Goal: Information Seeking & Learning: Learn about a topic

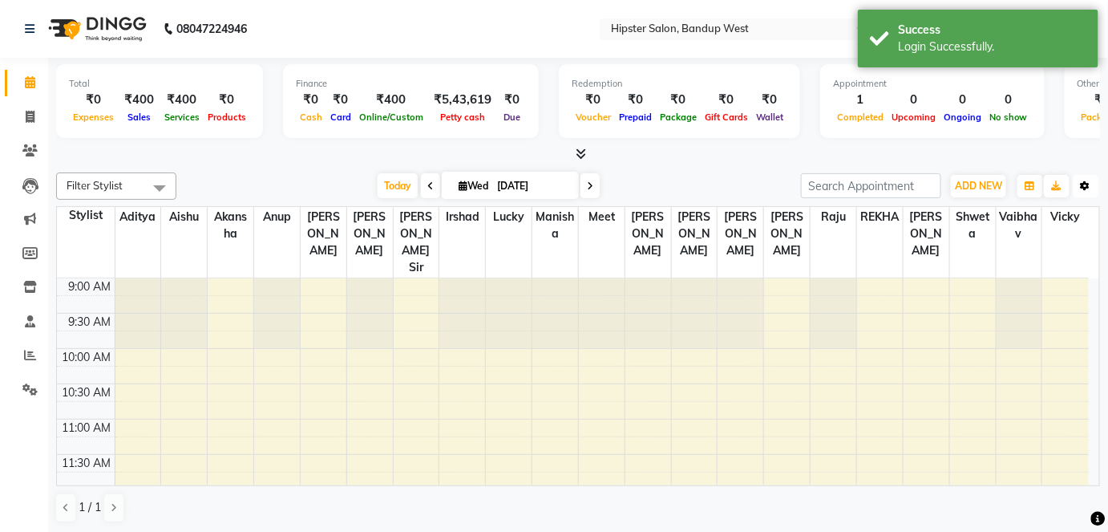
click at [1081, 184] on icon "button" at bounding box center [1086, 186] width 10 height 10
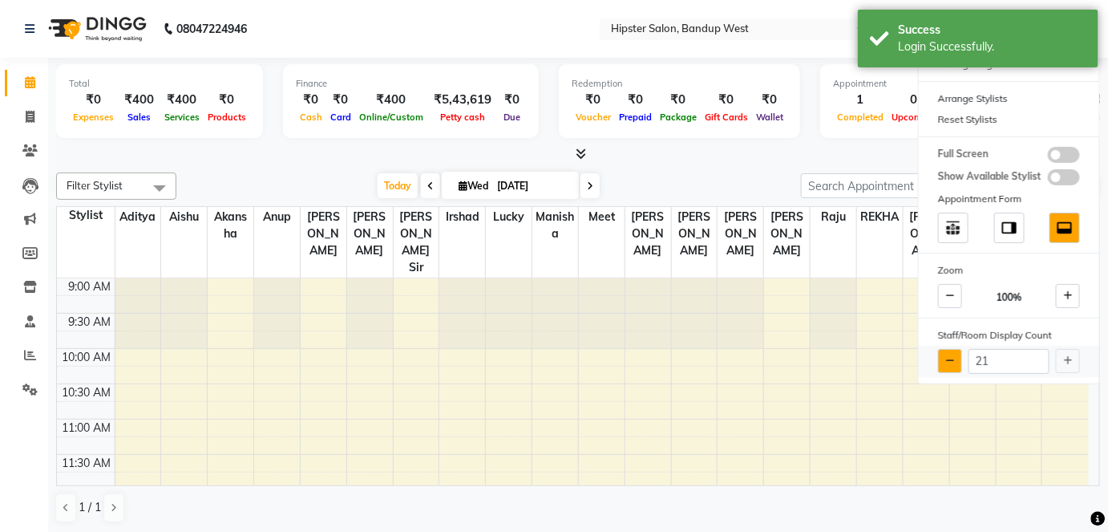
click at [956, 354] on button at bounding box center [950, 361] width 24 height 24
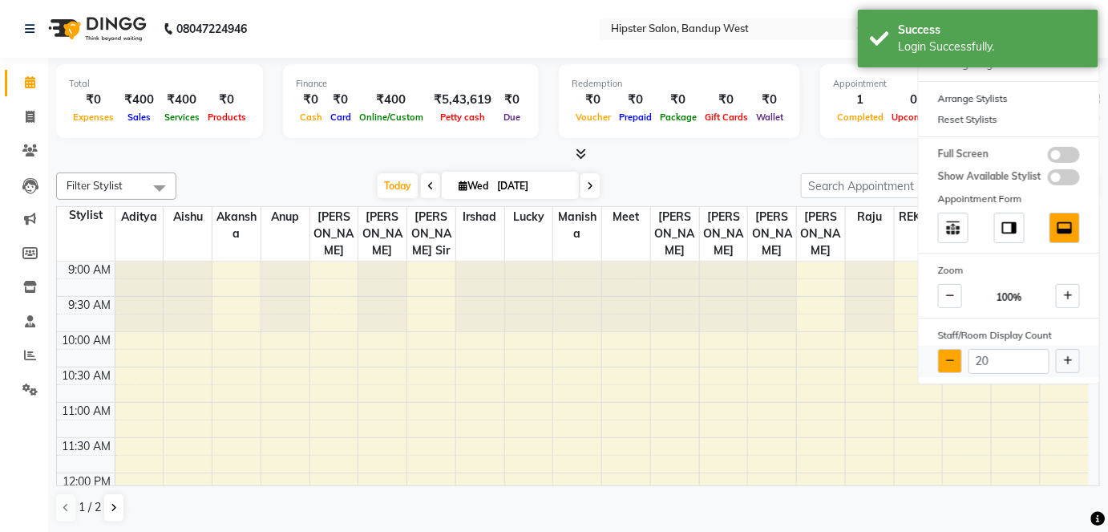
click at [956, 354] on button at bounding box center [950, 361] width 24 height 24
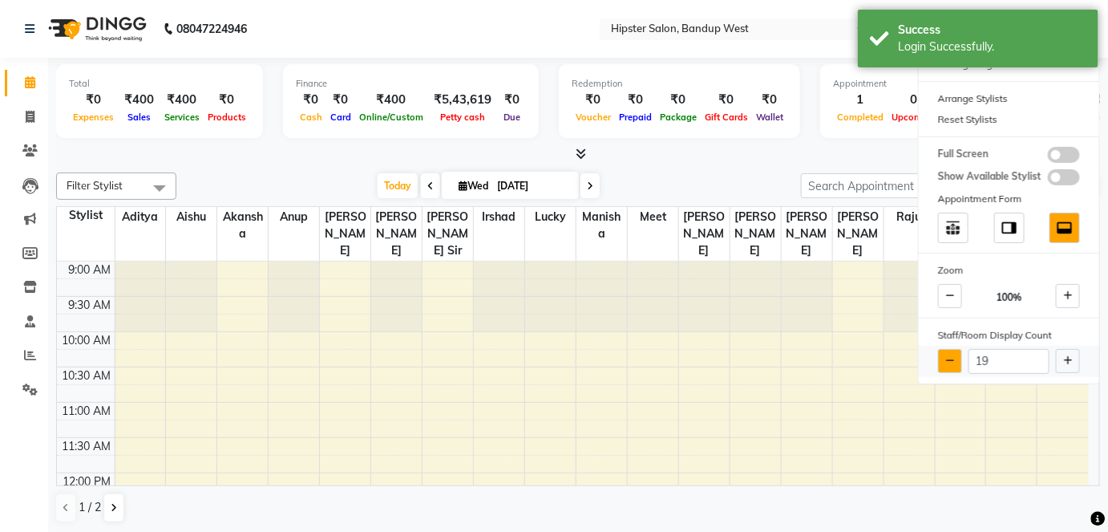
click at [956, 354] on button at bounding box center [950, 361] width 24 height 24
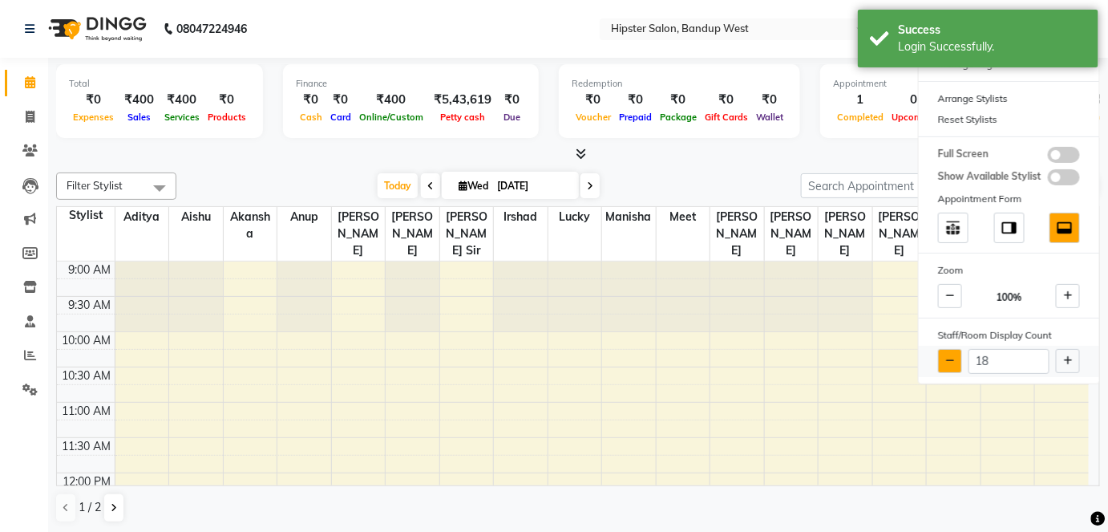
click at [956, 354] on button at bounding box center [950, 361] width 24 height 24
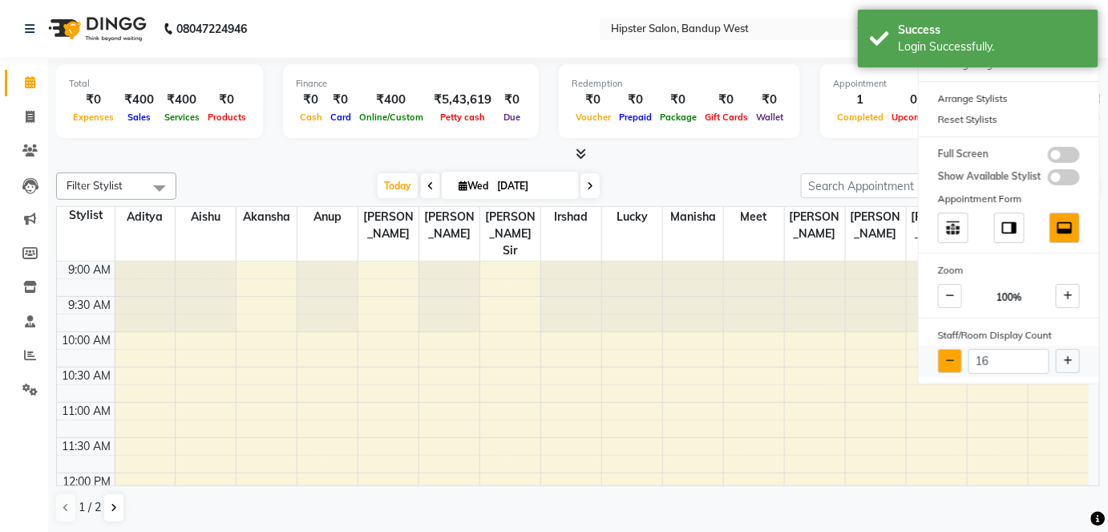
click at [956, 354] on button at bounding box center [950, 361] width 24 height 24
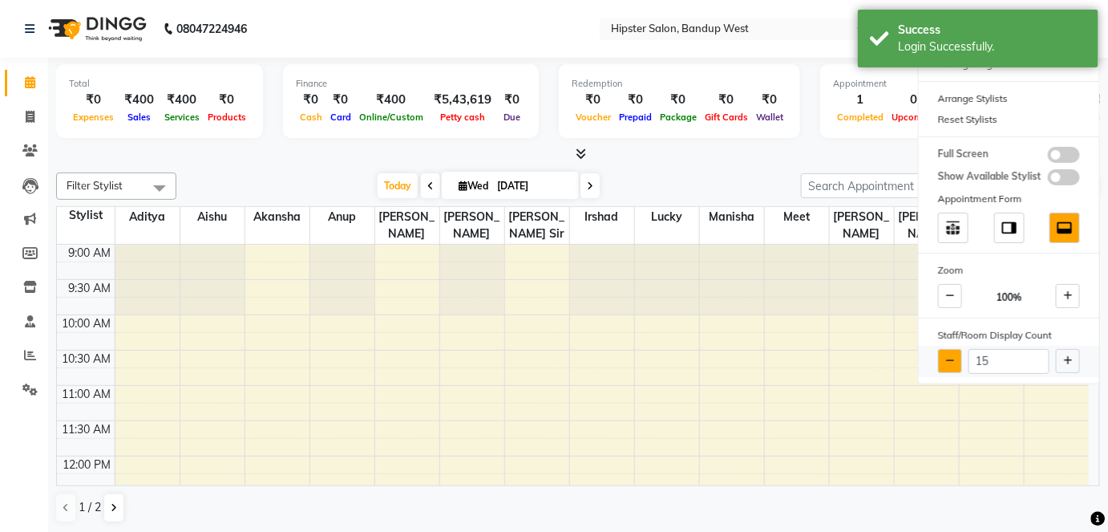
click at [956, 354] on button at bounding box center [950, 361] width 24 height 24
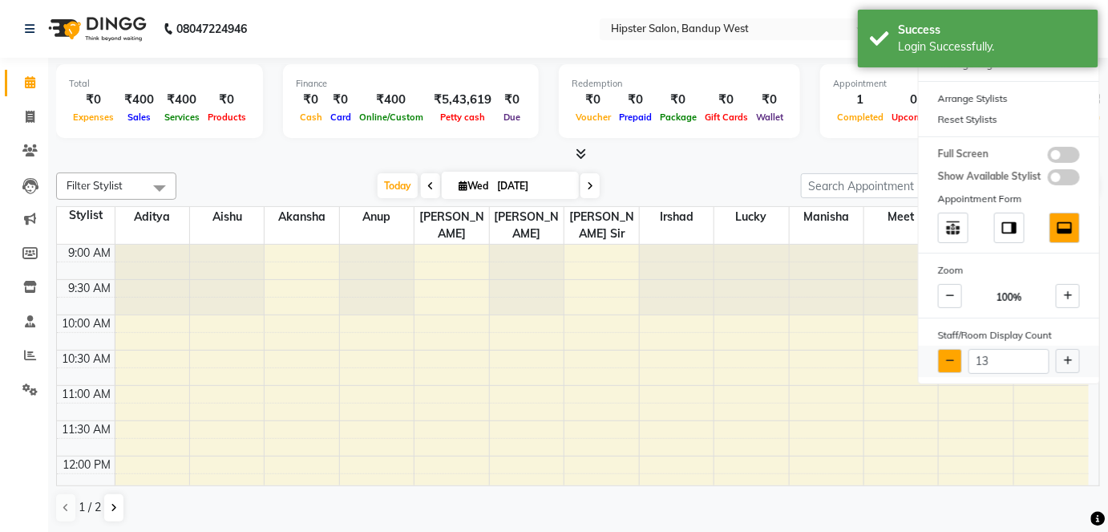
click at [956, 354] on button at bounding box center [950, 361] width 24 height 24
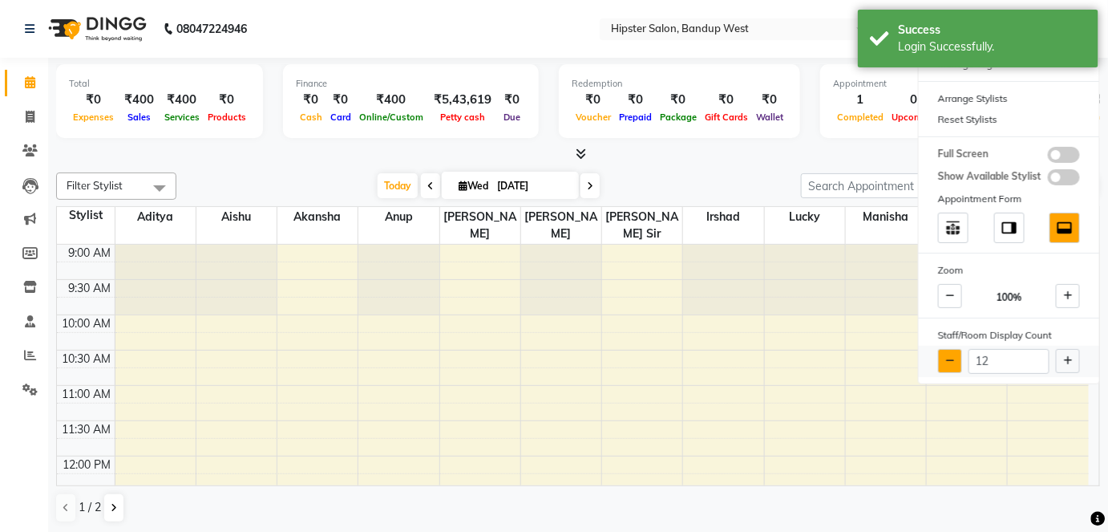
click at [956, 354] on button at bounding box center [950, 361] width 24 height 24
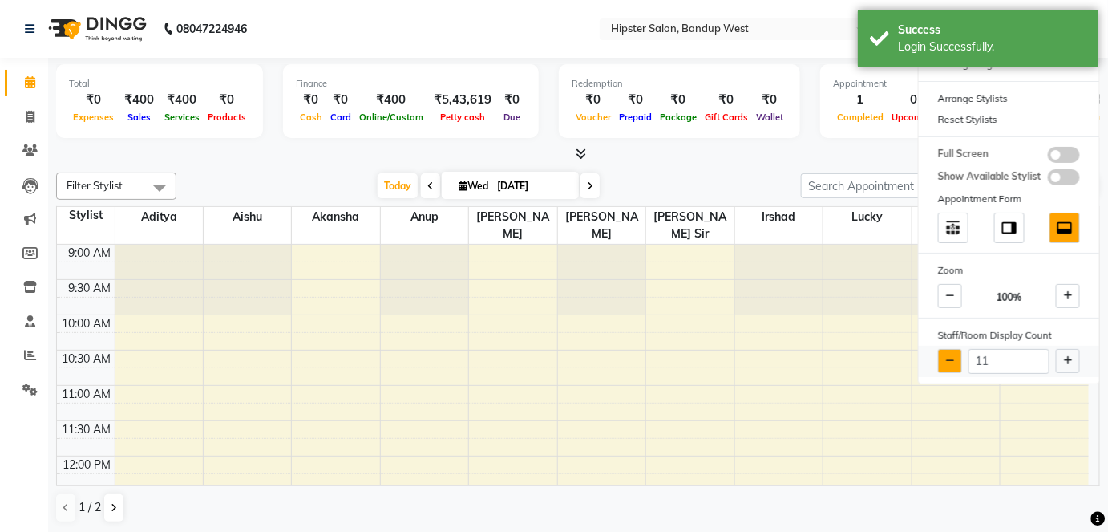
click at [956, 354] on button at bounding box center [950, 361] width 24 height 24
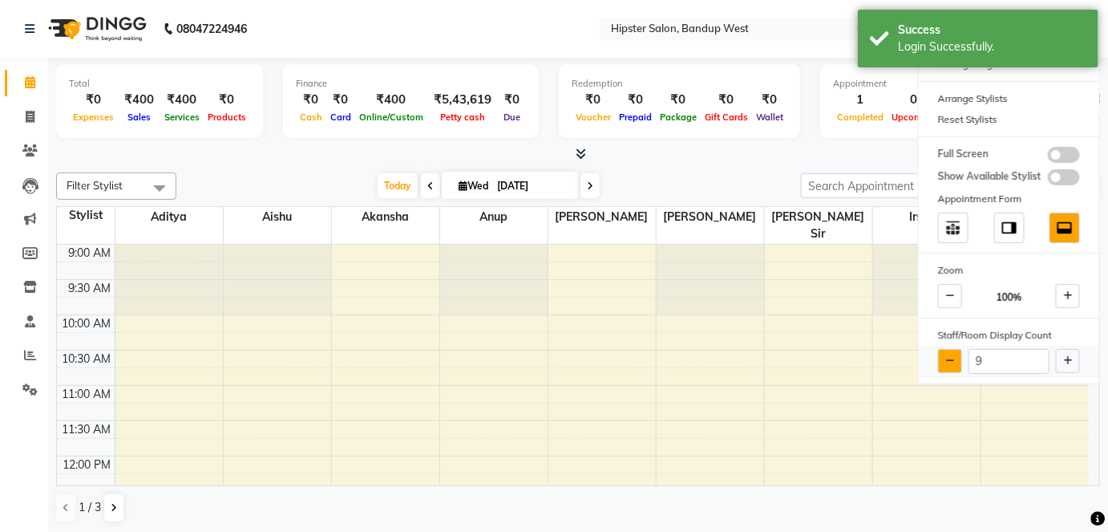
click at [956, 354] on button at bounding box center [950, 361] width 24 height 24
type input "8"
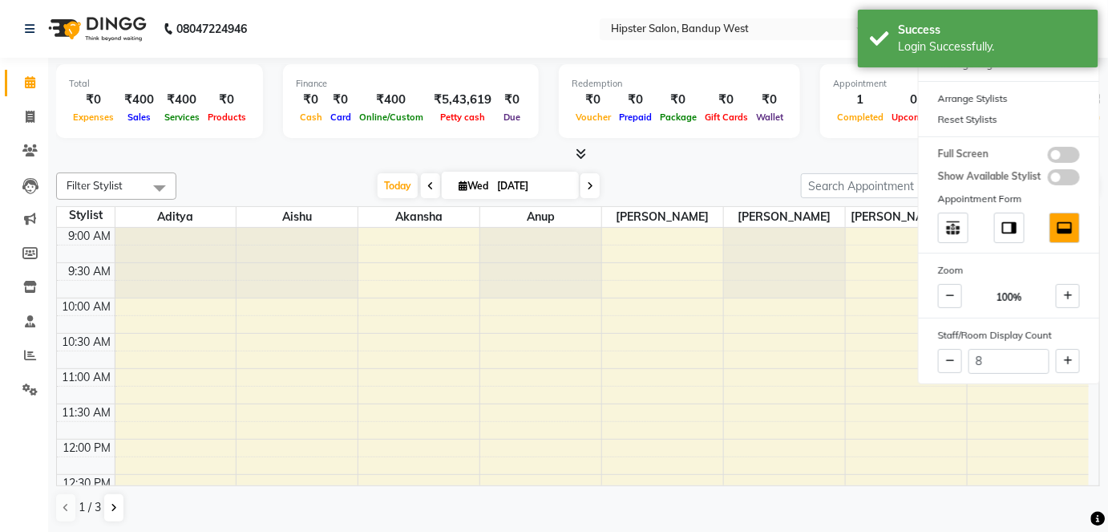
click at [726, 142] on div "Total ₹0 Expenses ₹400 Sales ₹400 Services ₹0 Products Finance ₹0 Cash ₹0 Card …" at bounding box center [578, 103] width 1044 height 79
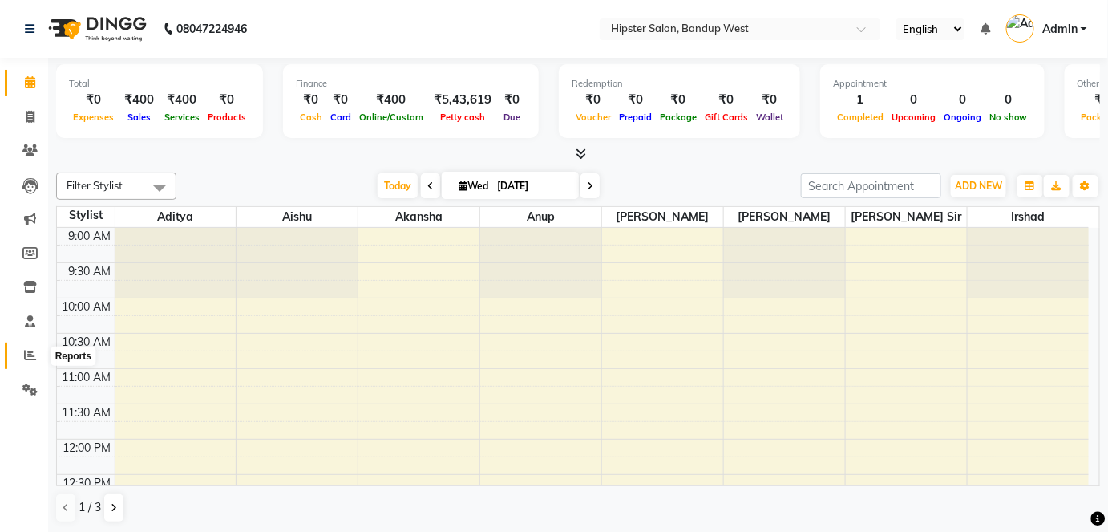
click at [32, 358] on icon at bounding box center [30, 355] width 12 height 12
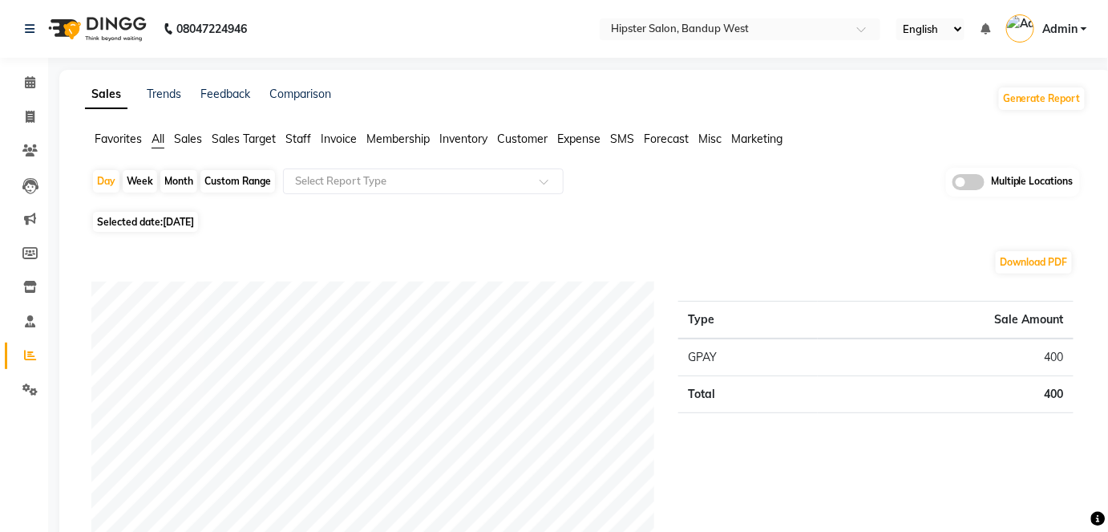
click at [245, 186] on div "Custom Range" at bounding box center [237, 181] width 75 height 22
select select "9"
select select "2025"
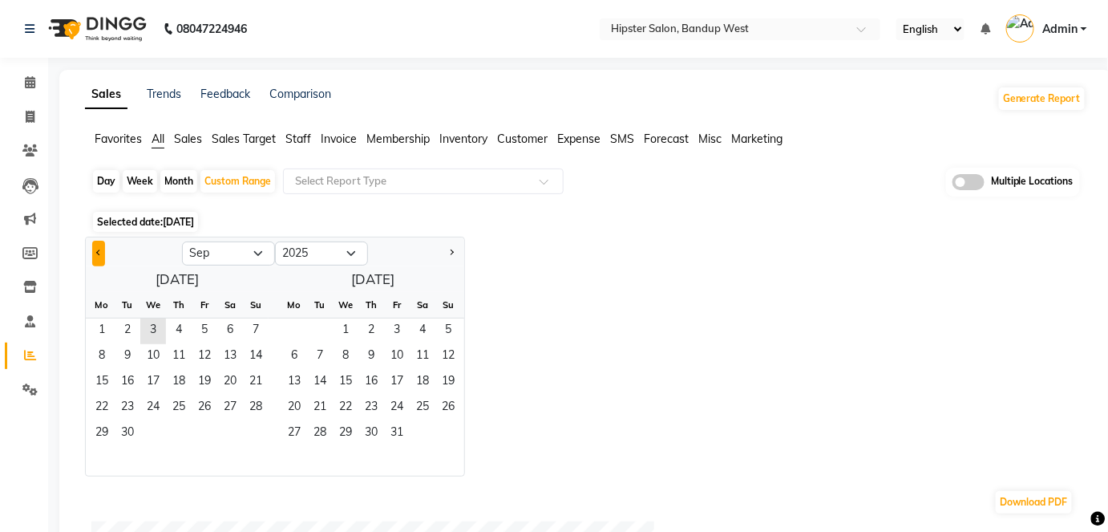
click at [94, 244] on button "Previous month" at bounding box center [98, 254] width 13 height 26
select select "8"
click at [206, 321] on span "1" at bounding box center [205, 331] width 26 height 26
click at [258, 427] on span "31" at bounding box center [256, 434] width 26 height 26
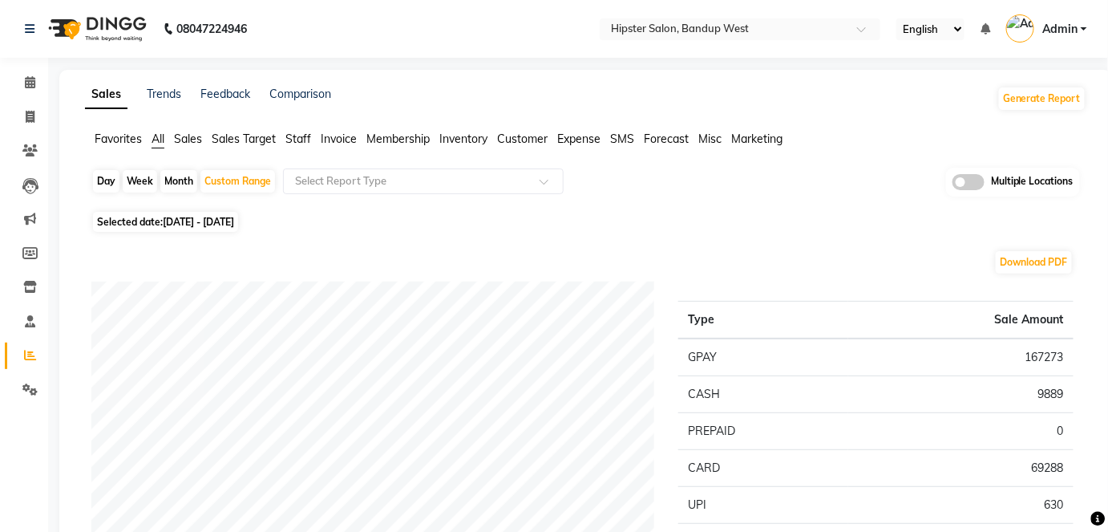
click at [300, 137] on span "Staff" at bounding box center [298, 138] width 26 height 14
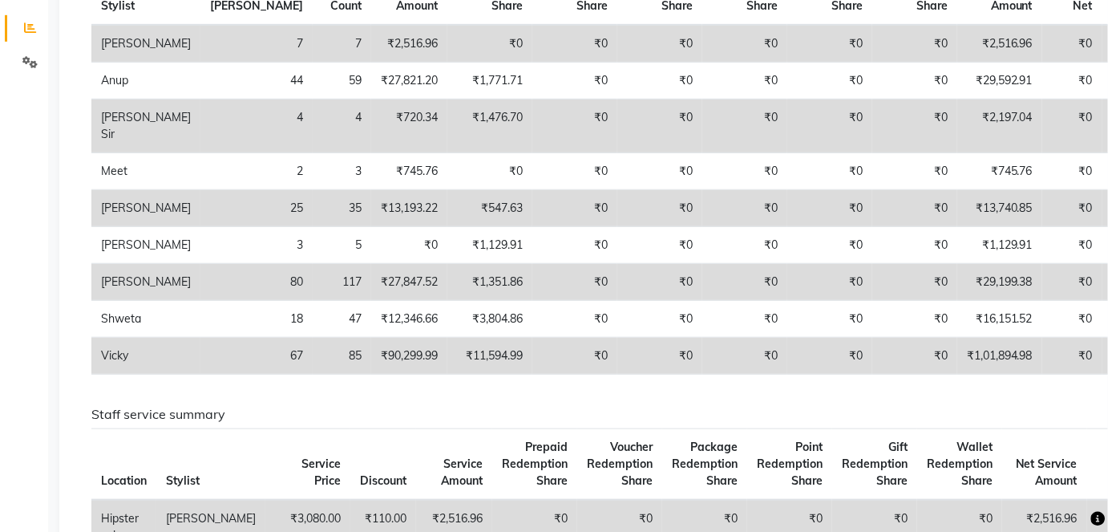
scroll to position [326, 0]
click at [617, 295] on td "₹0" at bounding box center [659, 283] width 85 height 37
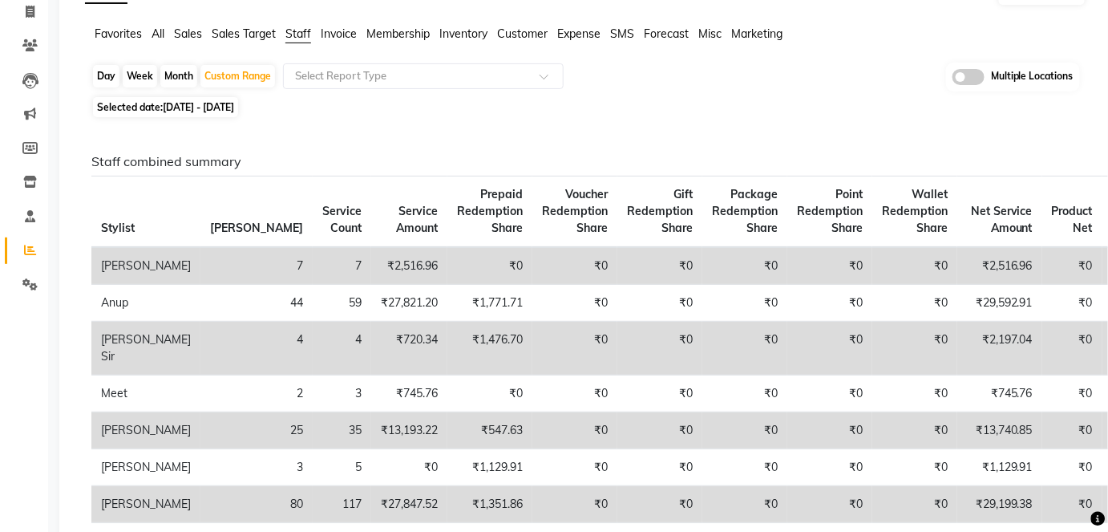
scroll to position [98, 0]
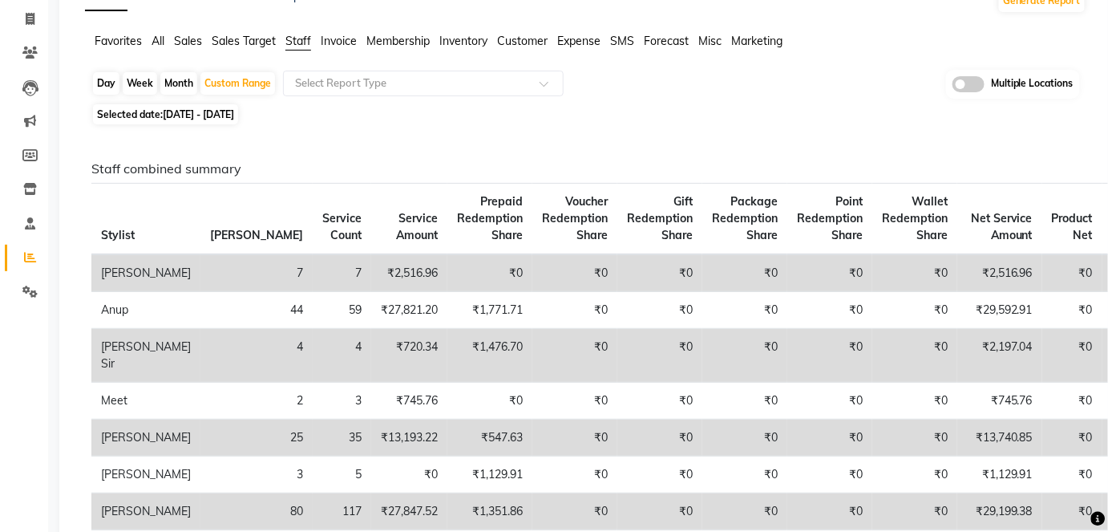
click at [234, 113] on span "[DATE] - [DATE]" at bounding box center [198, 114] width 71 height 12
select select "8"
select select "2025"
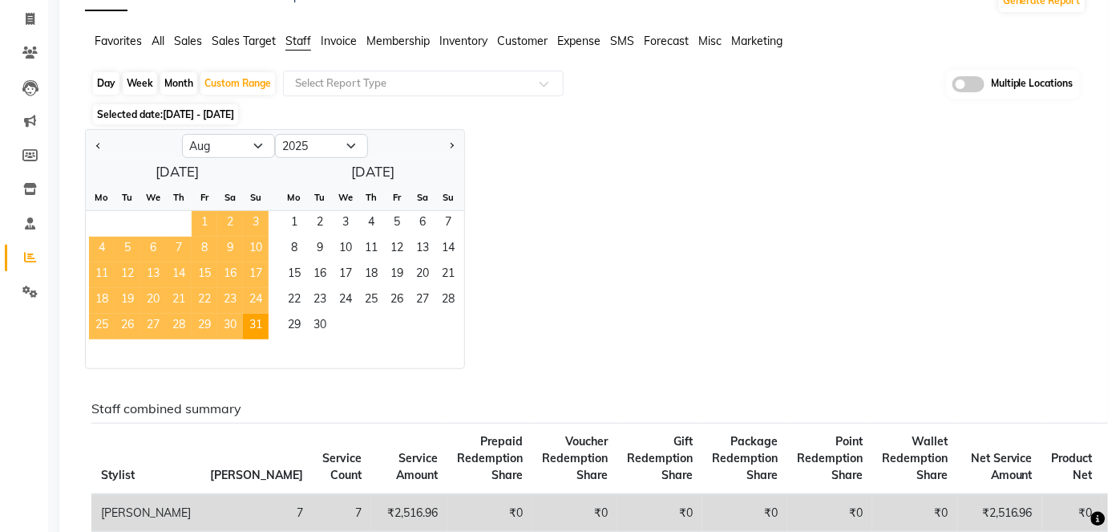
click at [203, 212] on span "1" at bounding box center [205, 224] width 26 height 26
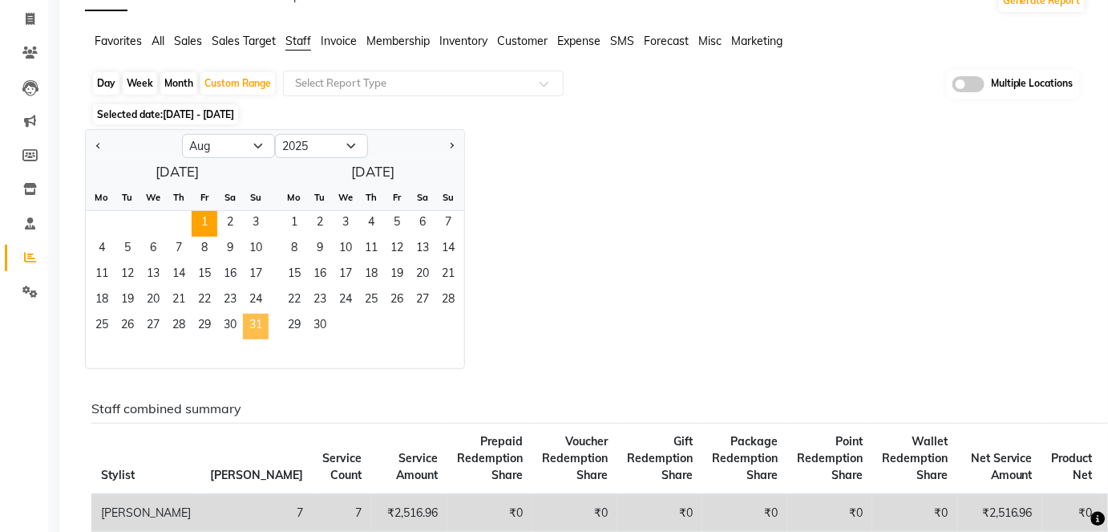
click at [261, 333] on span "31" at bounding box center [256, 326] width 26 height 26
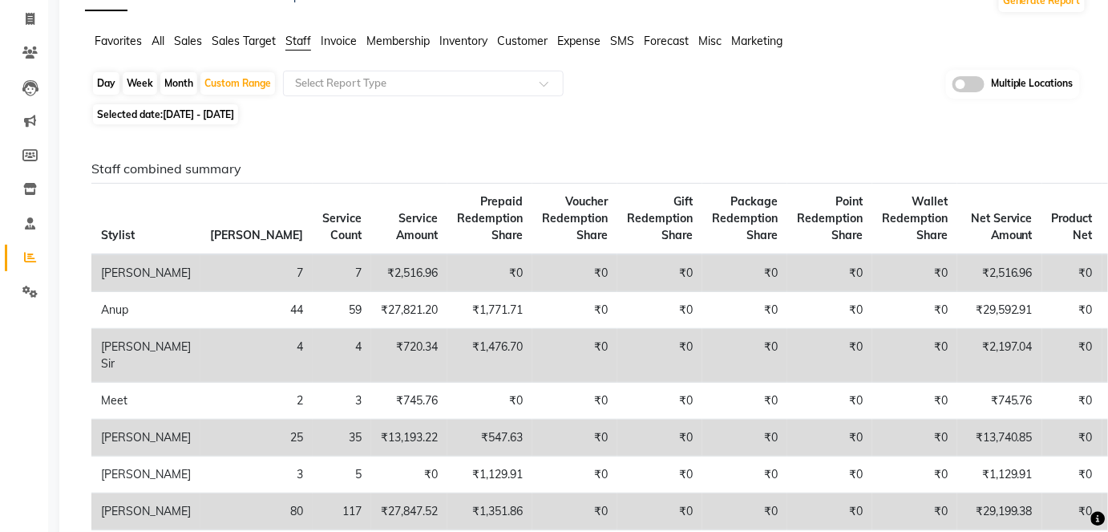
click at [346, 42] on span "Invoice" at bounding box center [339, 41] width 36 height 14
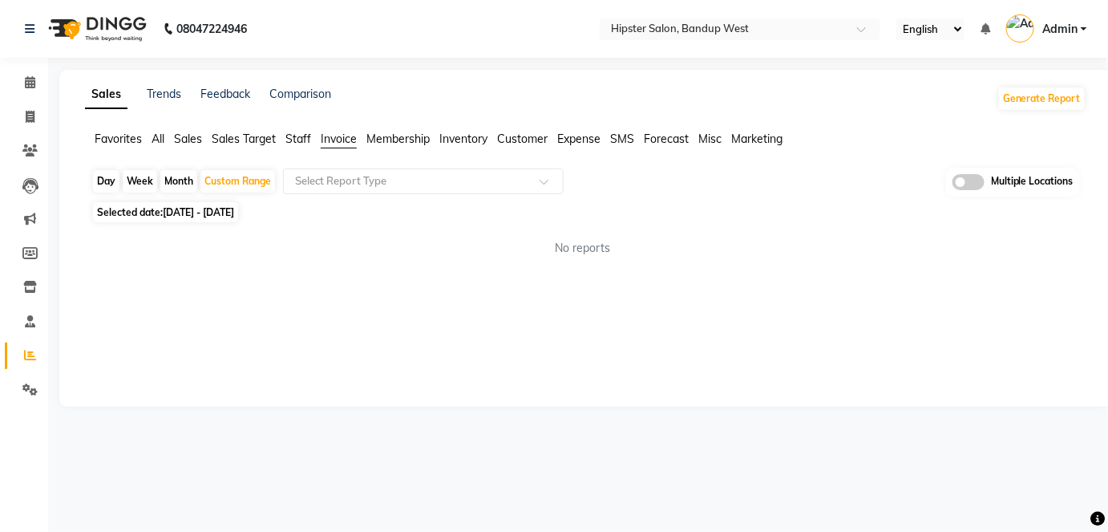
scroll to position [0, 0]
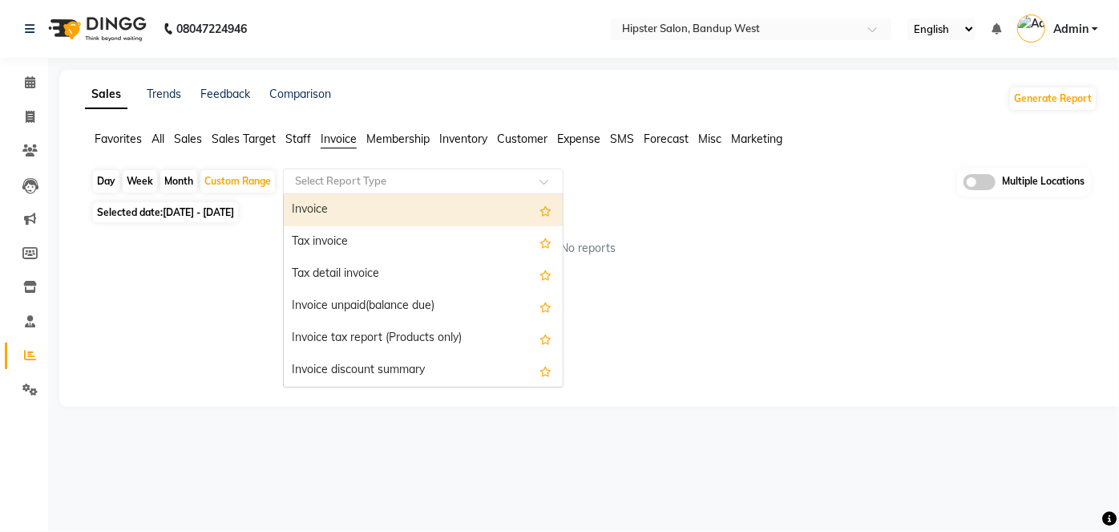
click at [358, 182] on input "text" at bounding box center [407, 181] width 231 height 16
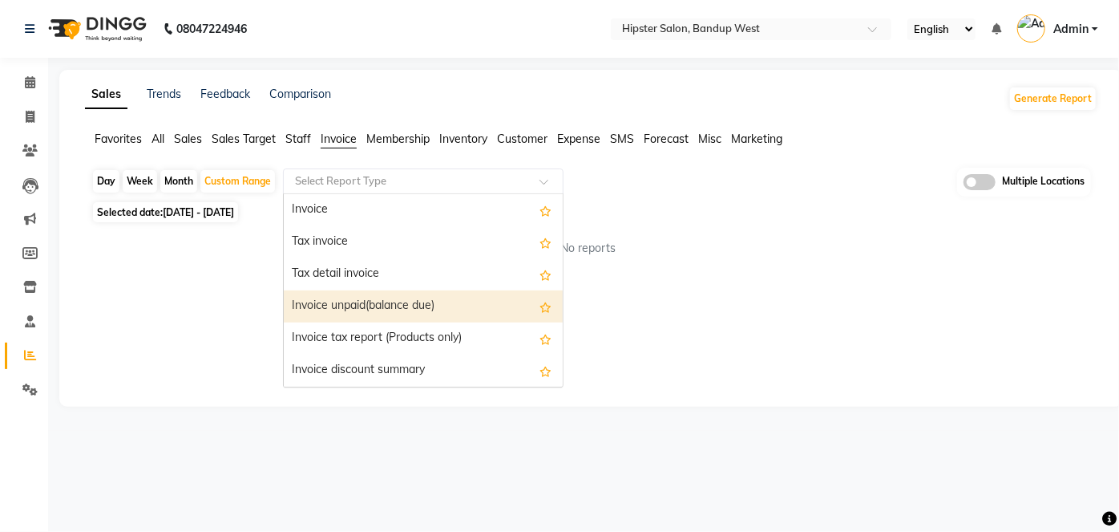
click at [385, 304] on div "Invoice unpaid(balance due)" at bounding box center [423, 306] width 279 height 32
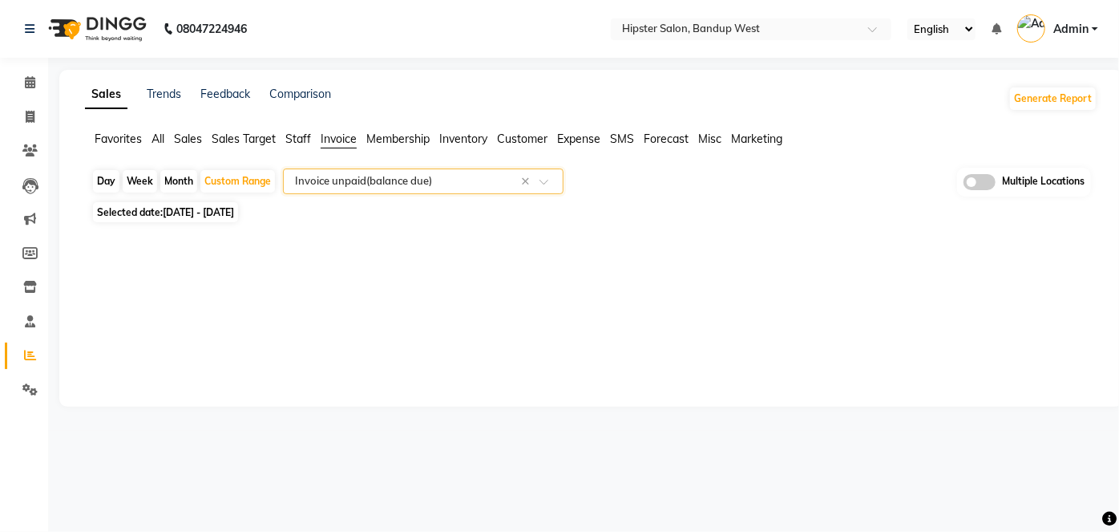
click at [186, 141] on span "Sales" at bounding box center [188, 138] width 28 height 14
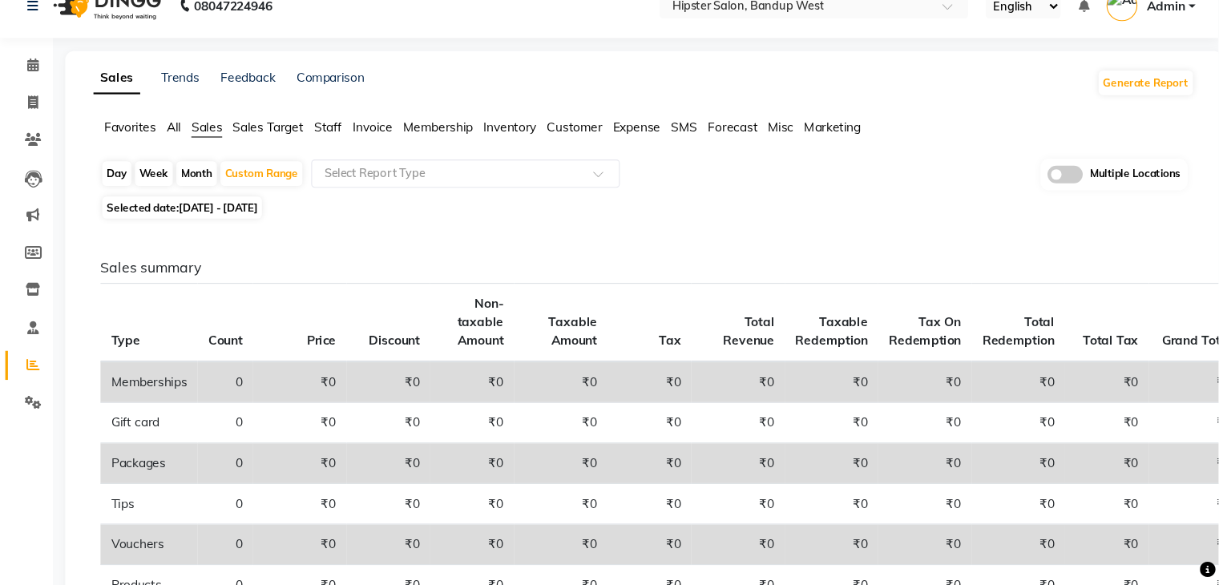
scroll to position [22, 0]
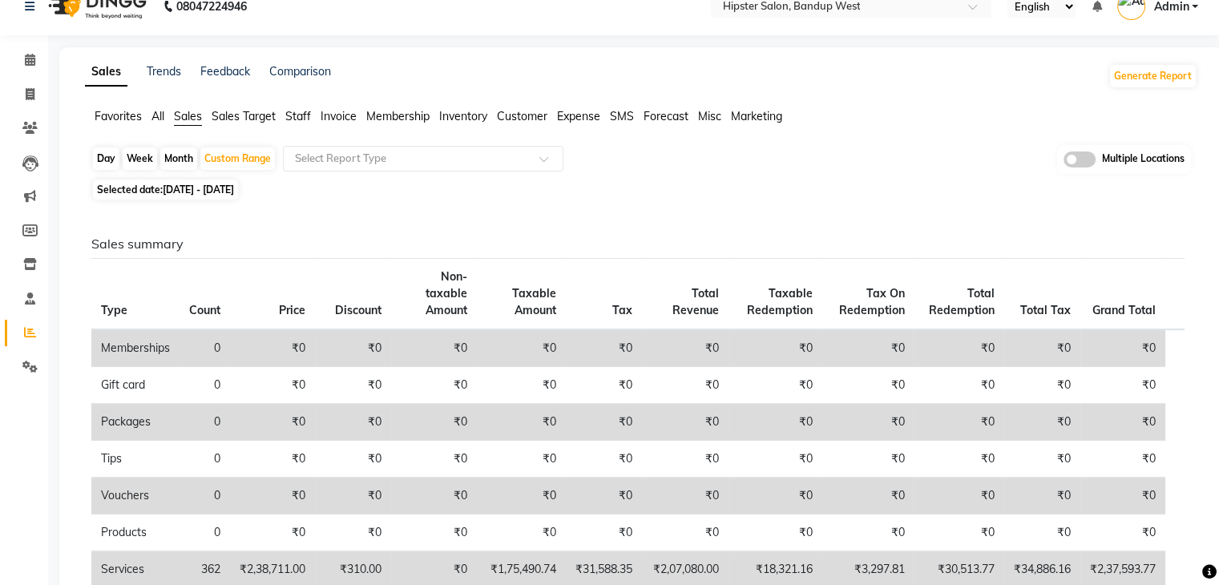
drag, startPoint x: 1092, startPoint y: 0, endPoint x: 722, endPoint y: 184, distance: 412.7
click at [722, 184] on div "Selected date: [DATE] - [DATE]" at bounding box center [644, 189] width 1106 height 17
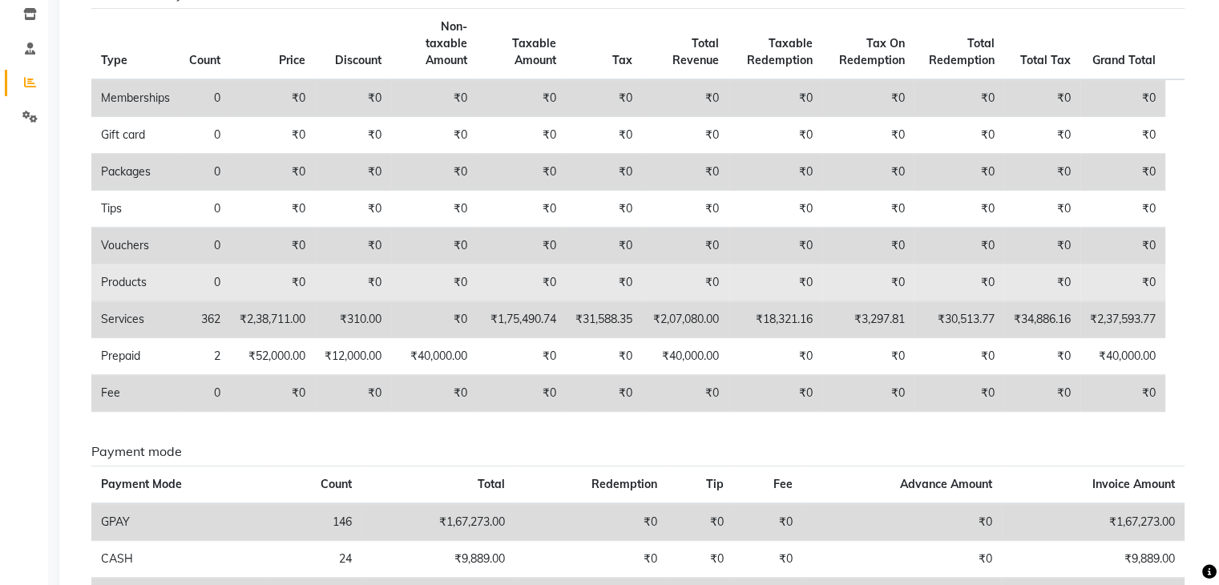
scroll to position [0, 0]
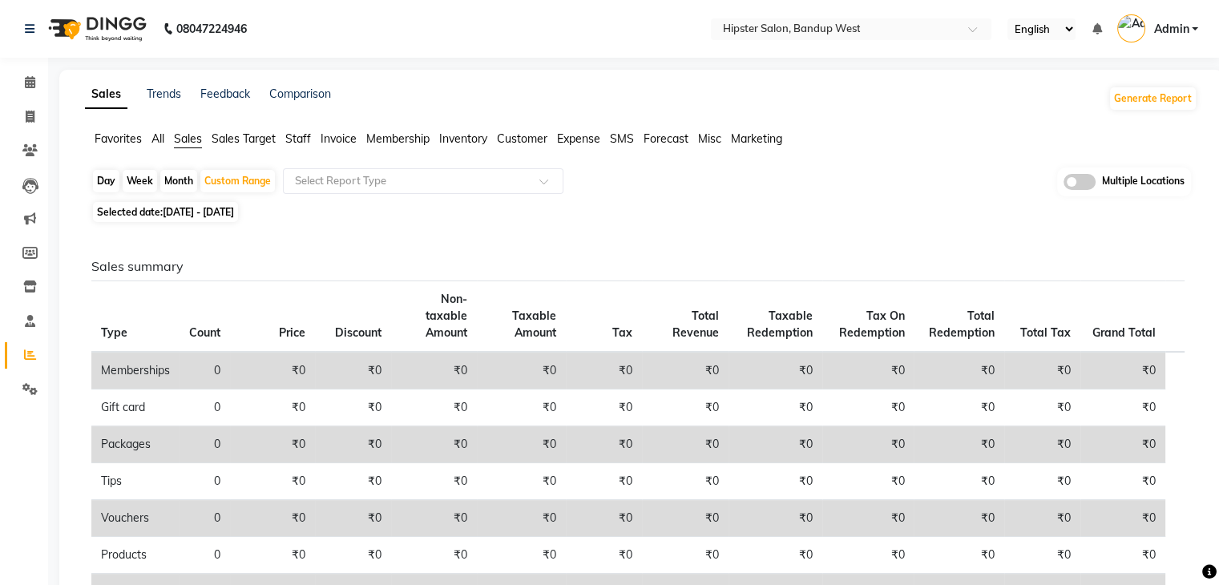
click at [154, 144] on span "All" at bounding box center [158, 138] width 13 height 14
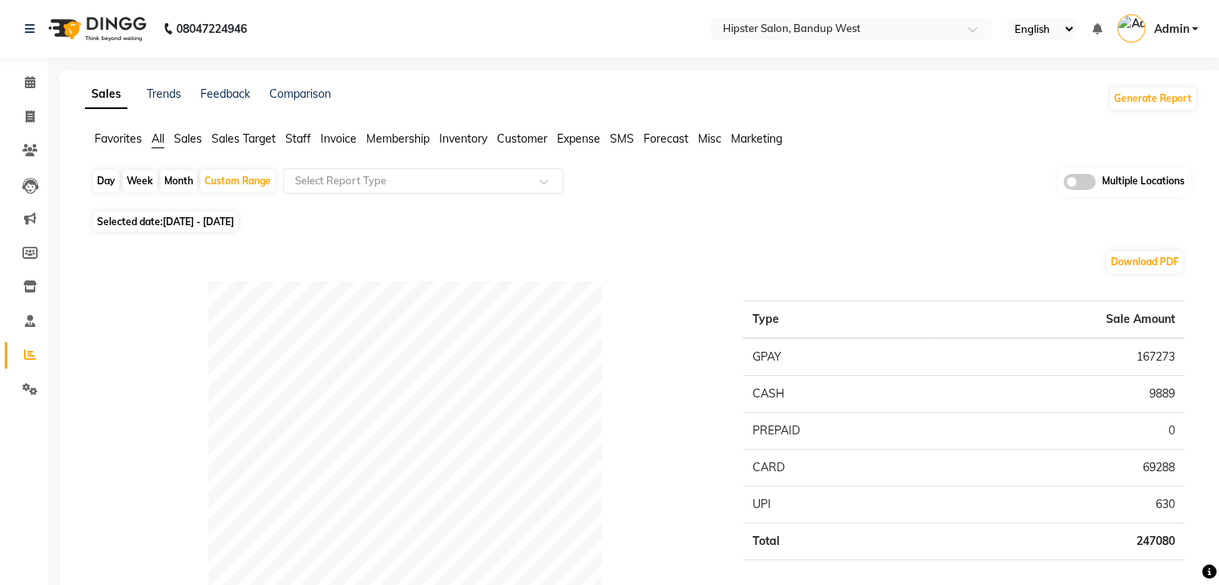
click at [305, 133] on span "Staff" at bounding box center [298, 138] width 26 height 14
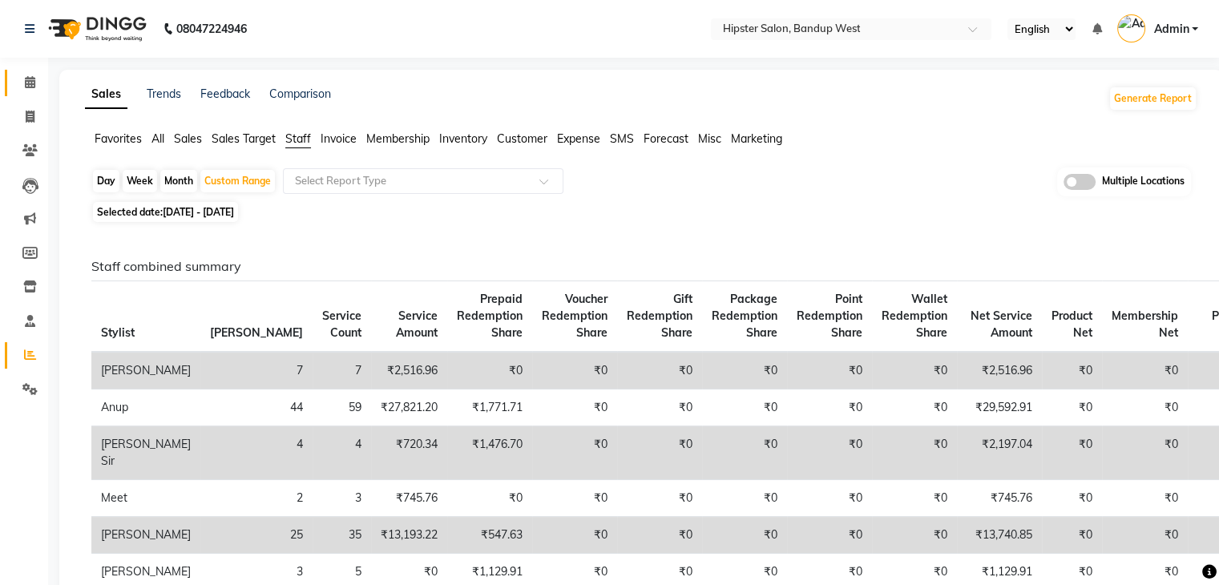
click at [37, 95] on link "Calendar" at bounding box center [24, 83] width 38 height 26
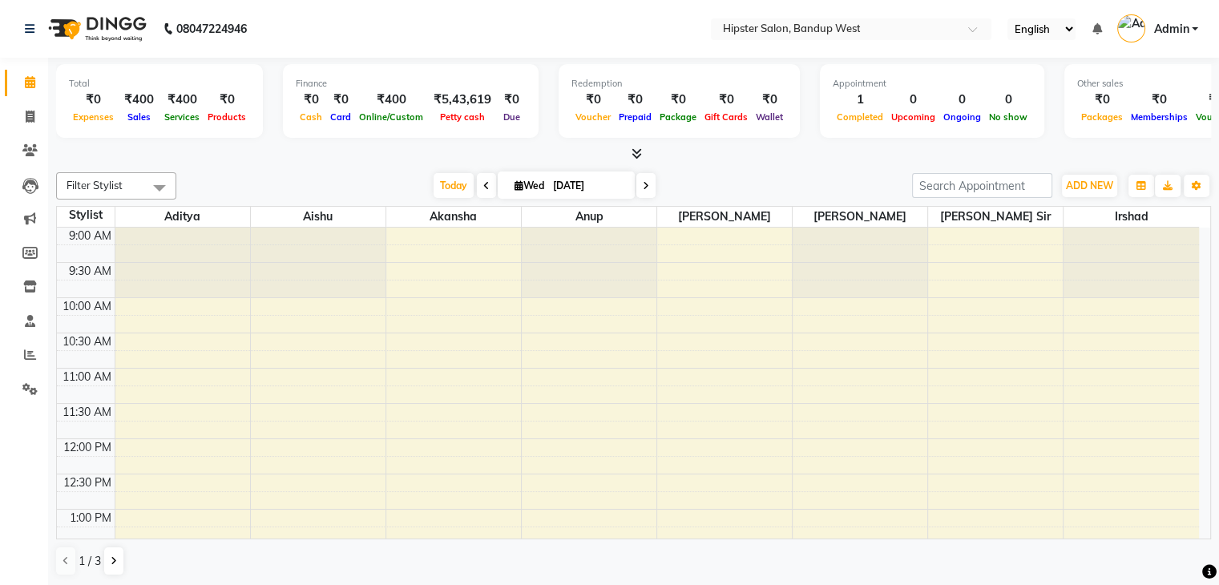
click at [1118, 26] on span "Admin" at bounding box center [1171, 29] width 35 height 17
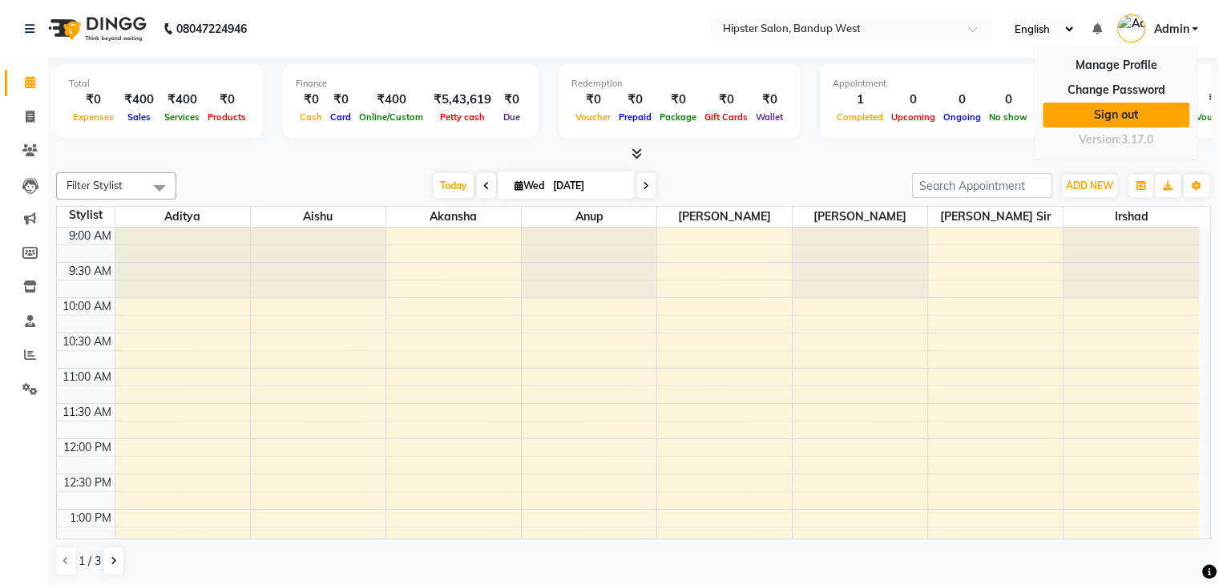
click at [1113, 124] on link "Sign out" at bounding box center [1116, 115] width 147 height 25
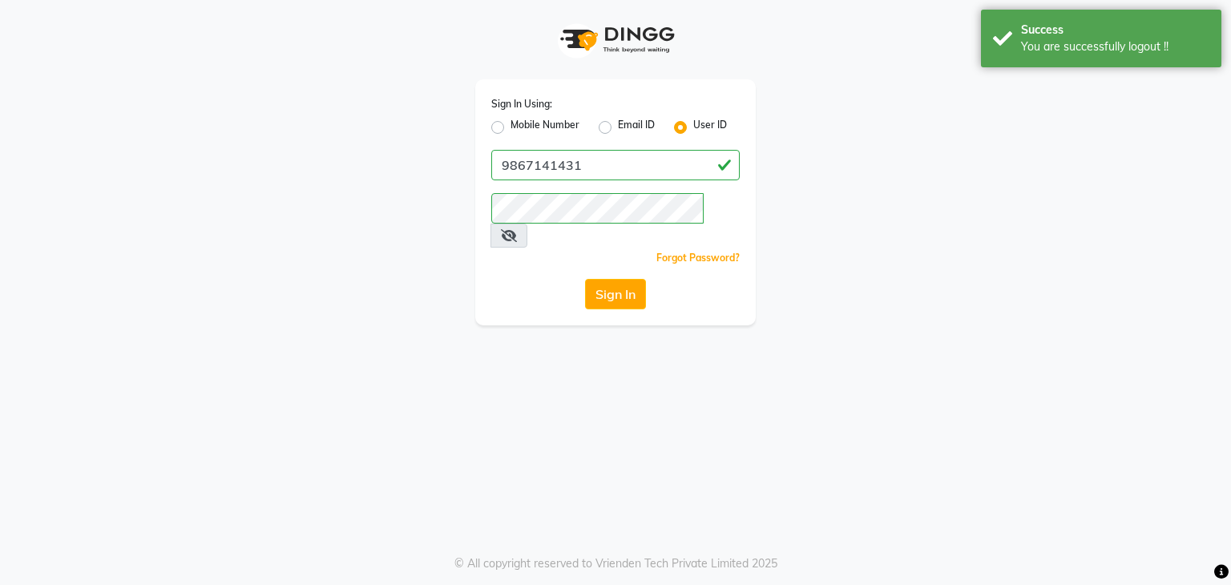
click at [511, 124] on label "Mobile Number" at bounding box center [545, 127] width 69 height 19
click at [511, 124] on input "Mobile Number" at bounding box center [516, 123] width 10 height 10
radio input "true"
radio input "false"
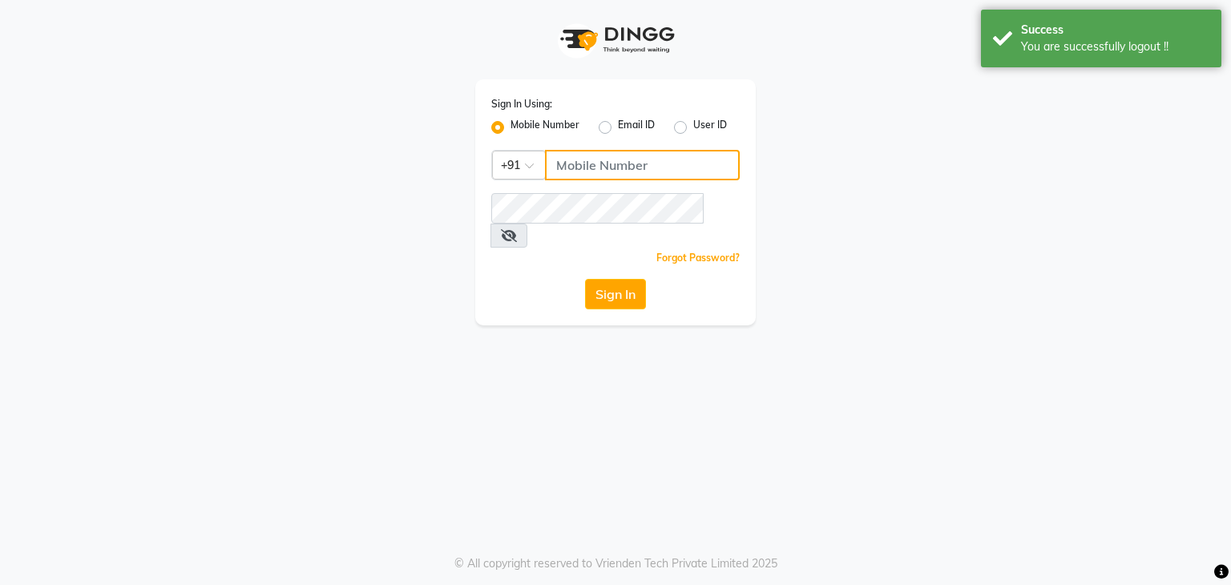
click at [578, 173] on input "Username" at bounding box center [642, 165] width 195 height 30
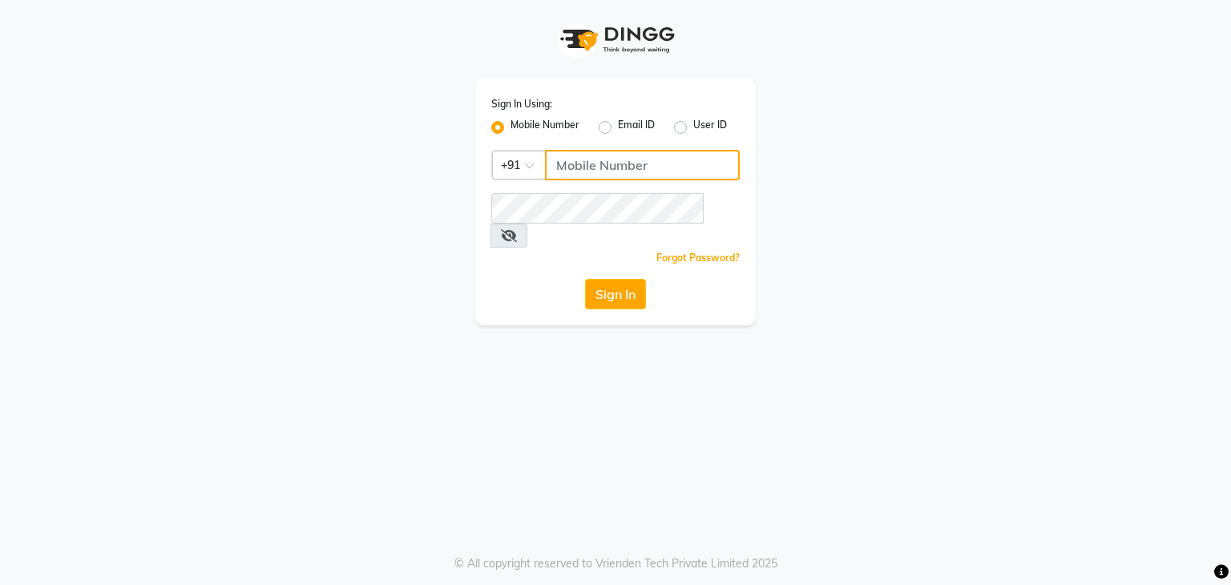
type input "9137134181"
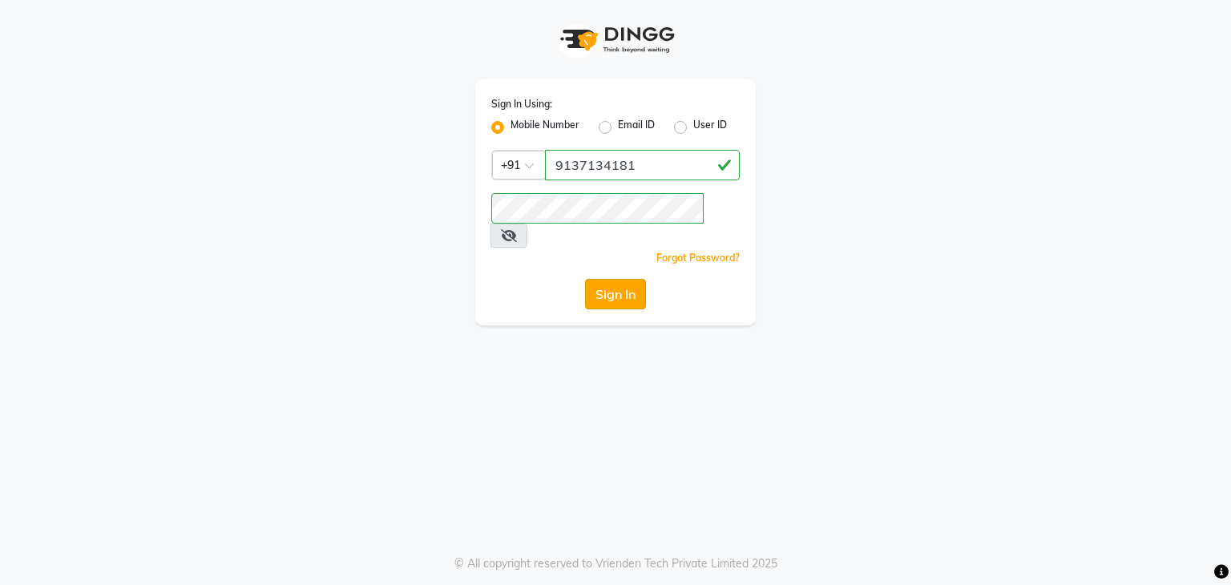
click at [626, 279] on button "Sign In" at bounding box center [615, 294] width 61 height 30
